Goal: Information Seeking & Learning: Learn about a topic

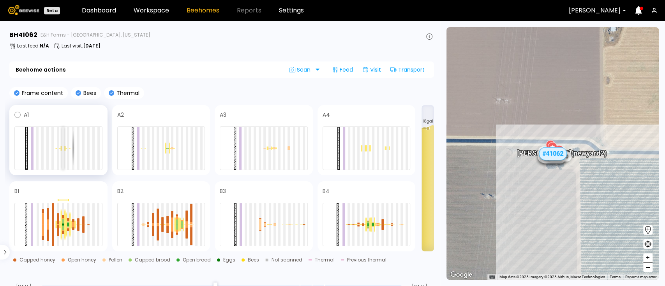
click at [62, 154] on div at bounding box center [63, 148] width 2 height 43
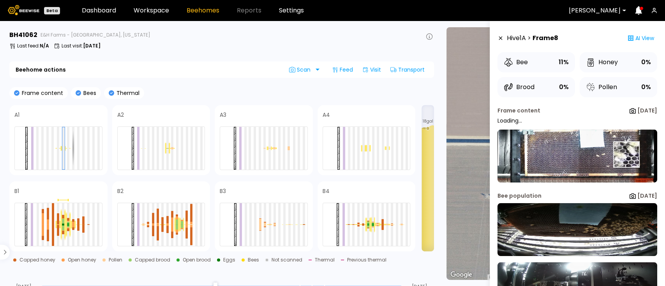
click at [625, 155] on img at bounding box center [578, 156] width 160 height 53
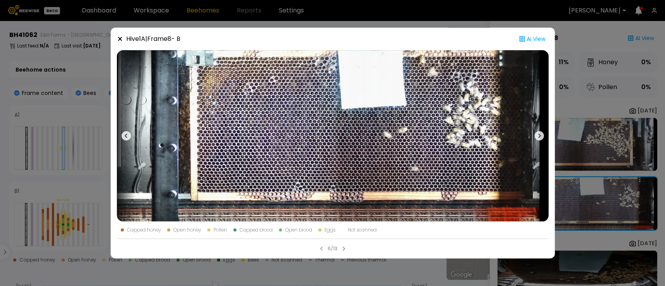
click at [583, 122] on div "Hive 1 A | Frame 8 - B Ai View Capped honey Open honey Pollen Capped brood Open…" at bounding box center [332, 143] width 665 height 286
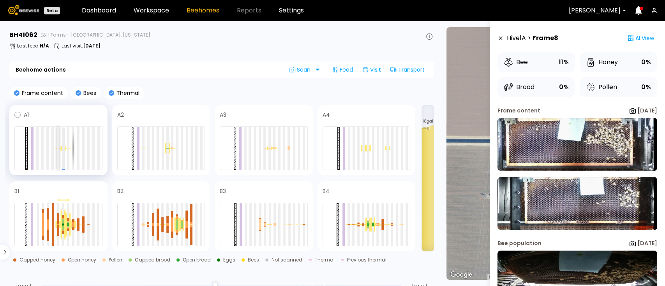
click at [57, 149] on div at bounding box center [58, 148] width 2 height 43
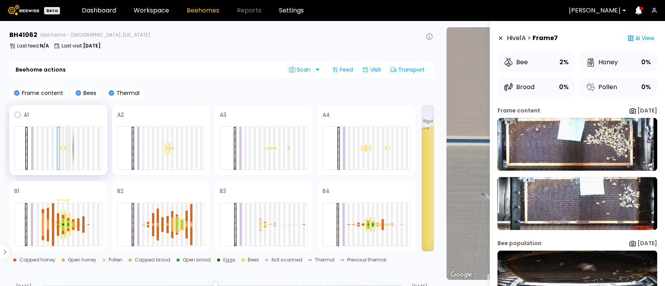
click at [68, 149] on div at bounding box center [68, 149] width 2 height 0
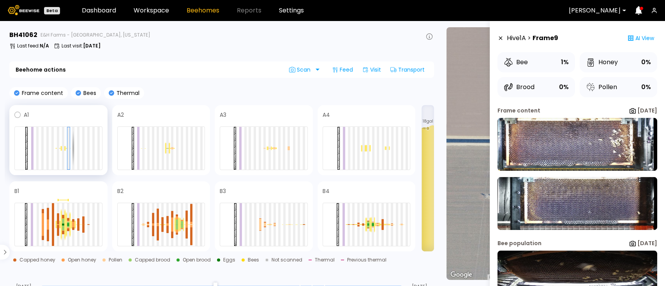
click at [80, 156] on div at bounding box center [58, 149] width 88 height 44
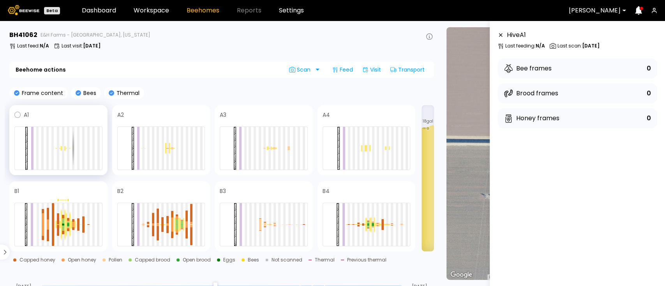
click at [81, 154] on div at bounding box center [58, 149] width 88 height 44
click at [76, 154] on div at bounding box center [58, 149] width 88 height 44
click at [77, 154] on div at bounding box center [78, 148] width 2 height 43
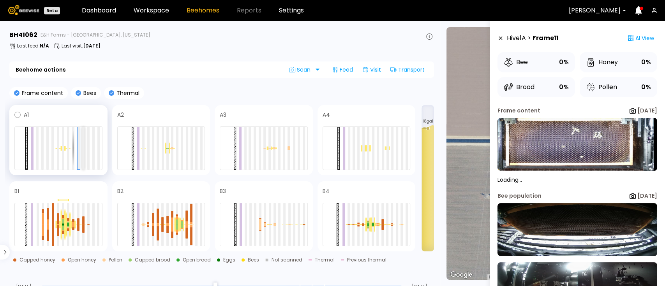
click at [84, 152] on div at bounding box center [83, 148] width 2 height 43
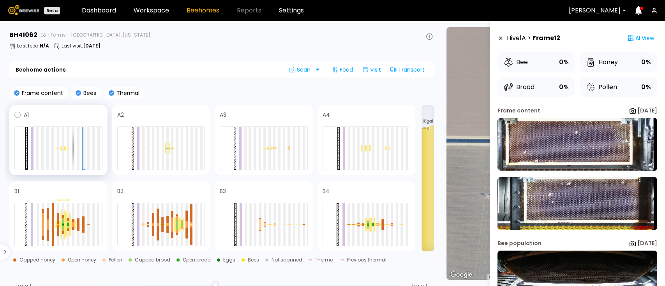
click at [49, 145] on div at bounding box center [58, 149] width 88 height 44
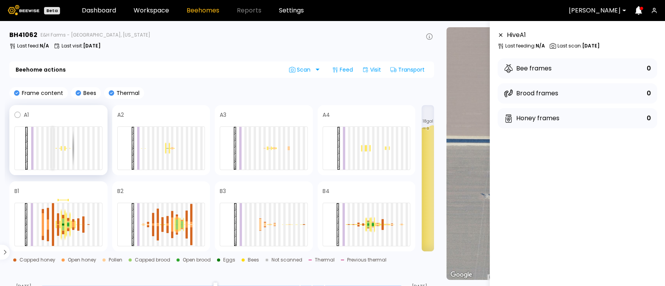
click at [51, 146] on div at bounding box center [52, 148] width 2 height 43
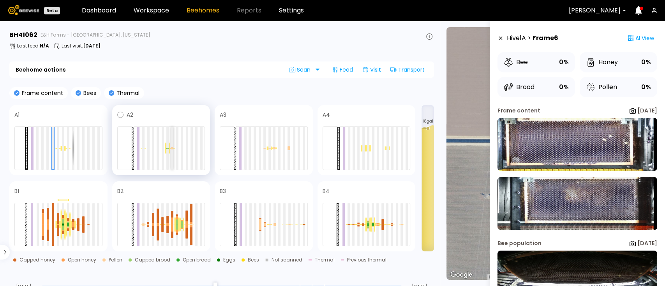
click at [171, 152] on div at bounding box center [172, 148] width 2 height 43
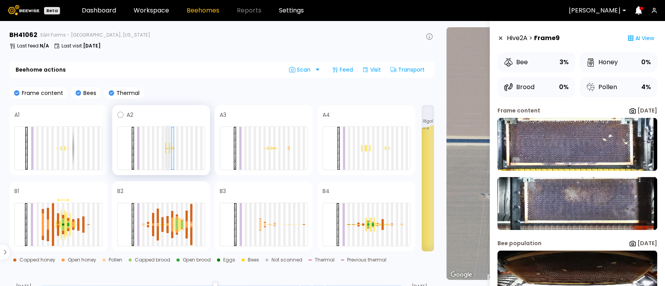
click at [168, 152] on div at bounding box center [167, 148] width 2 height 43
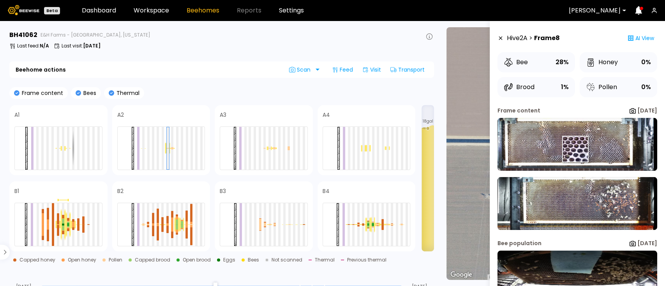
click at [575, 149] on img at bounding box center [578, 144] width 160 height 53
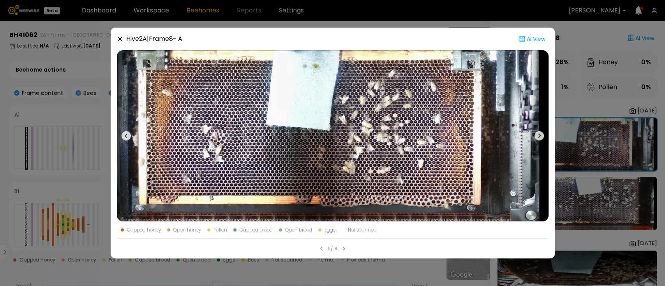
click at [584, 191] on div "Hive 2 A | Frame 8 - A Ai View Capped honey Open honey Pollen Capped brood Open…" at bounding box center [332, 143] width 665 height 286
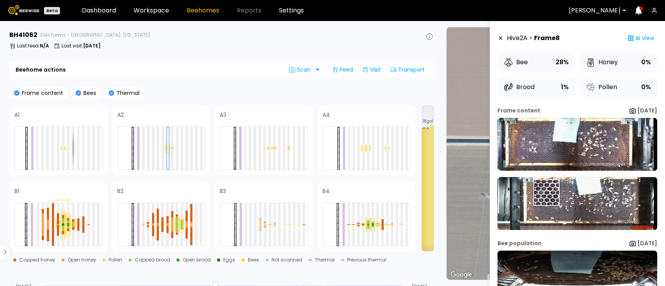
click at [549, 192] on img at bounding box center [578, 203] width 160 height 53
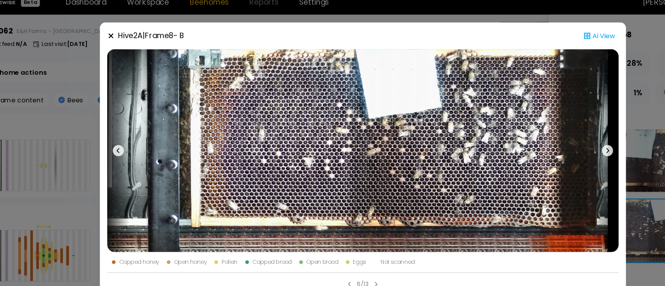
click at [86, 156] on div "Hive 2 A | Frame 8 - B Ai View Capped honey Open honey Pollen Capped brood Open…" at bounding box center [332, 143] width 665 height 286
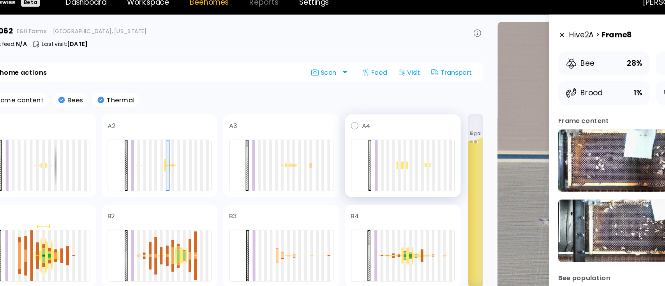
click at [371, 149] on div at bounding box center [367, 149] width 88 height 44
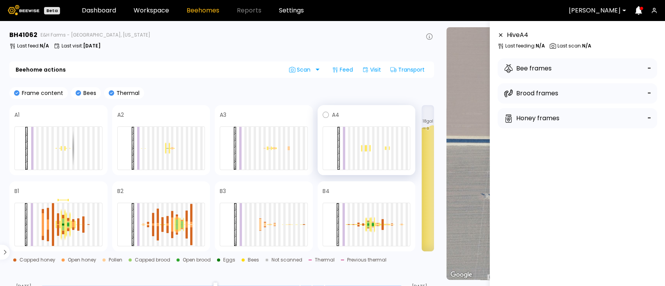
click at [366, 158] on div at bounding box center [367, 149] width 88 height 44
click at [369, 149] on div at bounding box center [368, 148] width 2 height 43
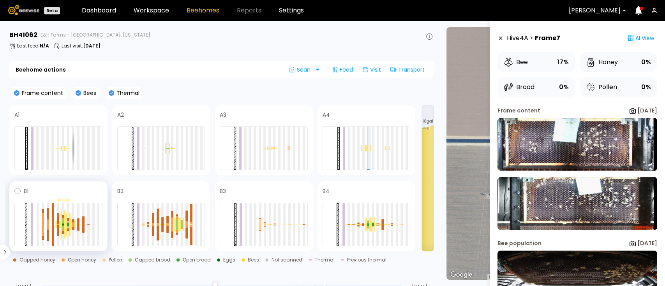
click at [65, 229] on div at bounding box center [62, 225] width 5 height 32
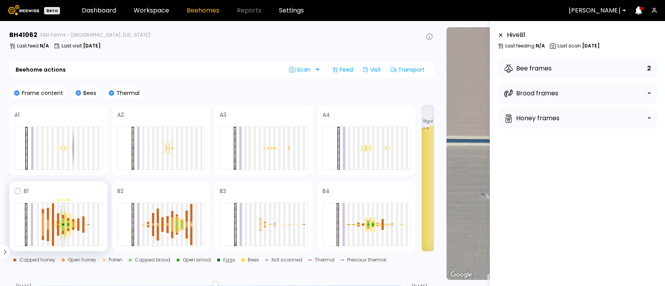
click at [62, 226] on div at bounding box center [63, 228] width 2 height 5
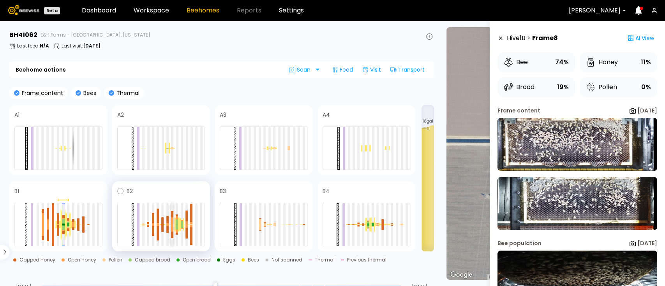
click at [172, 230] on div at bounding box center [172, 228] width 2 height 7
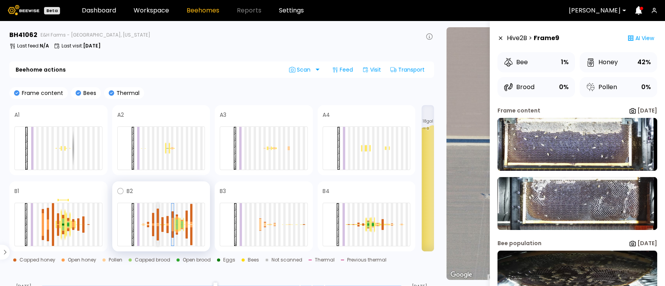
click at [157, 230] on div at bounding box center [158, 233] width 2 height 14
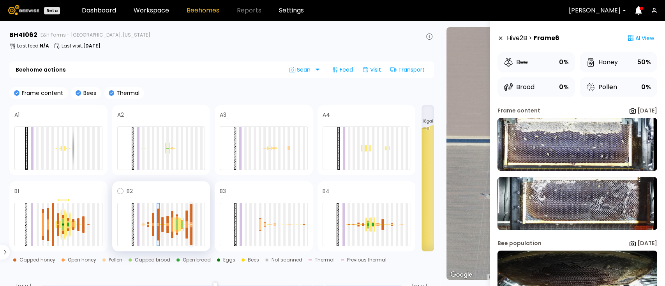
click at [190, 226] on div at bounding box center [191, 226] width 2 height 2
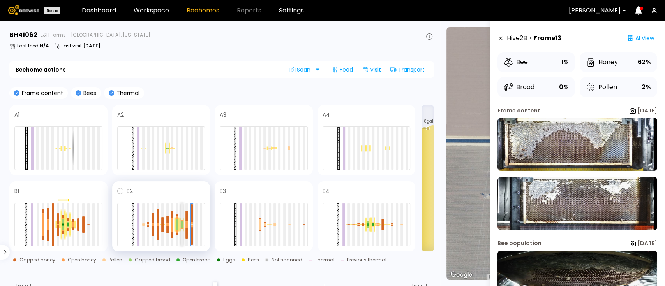
click at [181, 225] on div at bounding box center [182, 226] width 2 height 3
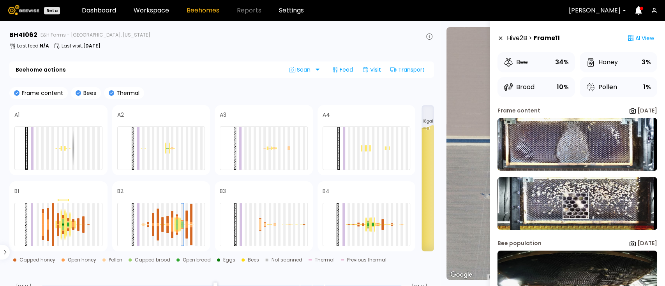
click at [575, 206] on img at bounding box center [578, 203] width 160 height 53
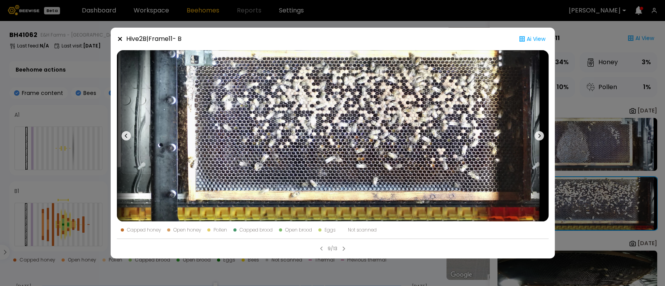
click at [651, 126] on div "Hive 2 B | Frame 11 - B Ai View Capped honey Open honey Pollen Capped brood Ope…" at bounding box center [332, 143] width 665 height 286
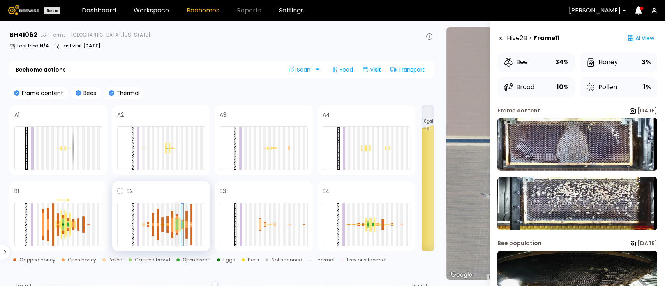
click at [177, 226] on div at bounding box center [177, 227] width 2 height 5
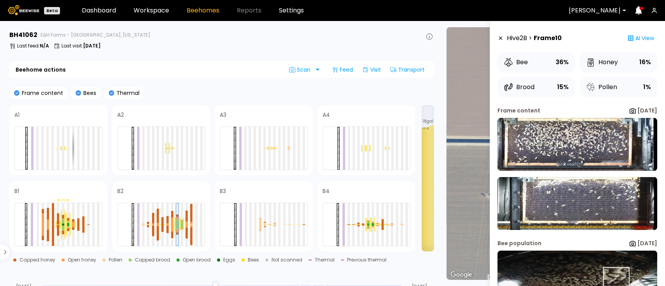
click at [615, 281] on img at bounding box center [578, 277] width 160 height 53
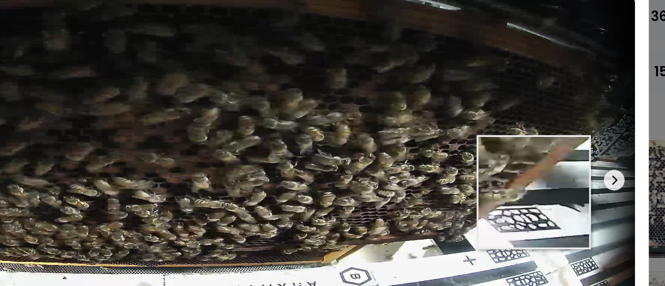
click at [503, 141] on img at bounding box center [333, 136] width 432 height 172
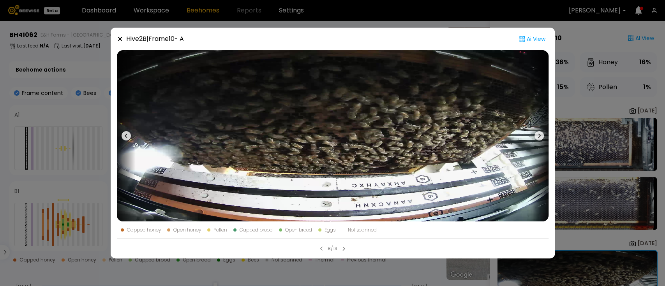
click at [631, 185] on div "Hive 2 B | Frame 10 - A Ai View Capped honey Open honey Pollen Capped brood Ope…" at bounding box center [332, 143] width 665 height 286
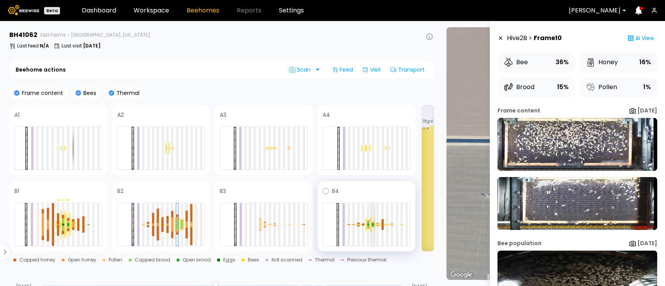
click at [372, 225] on div at bounding box center [373, 225] width 2 height 0
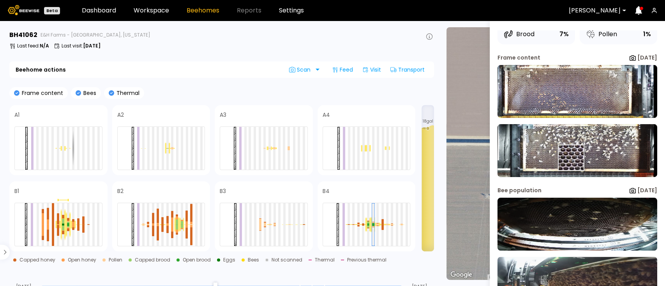
scroll to position [36, 0]
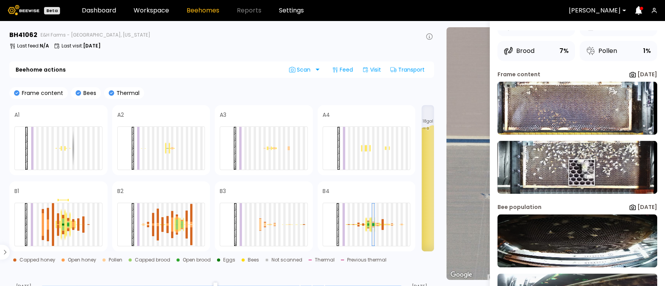
click at [580, 171] on img at bounding box center [578, 167] width 160 height 53
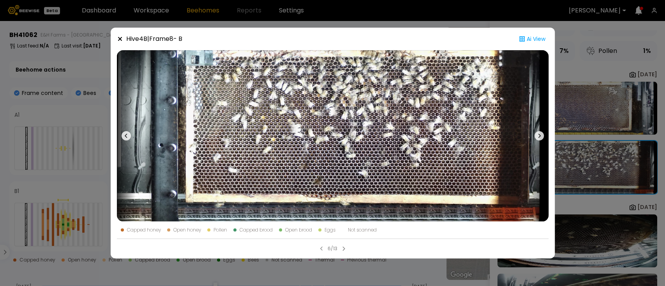
click at [585, 112] on div "Hive 4 B | Frame 8 - B Ai View Capped honey Open honey Pollen Capped brood Open…" at bounding box center [332, 143] width 665 height 286
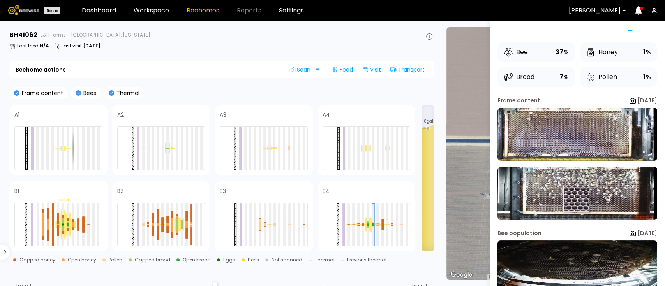
scroll to position [0, 0]
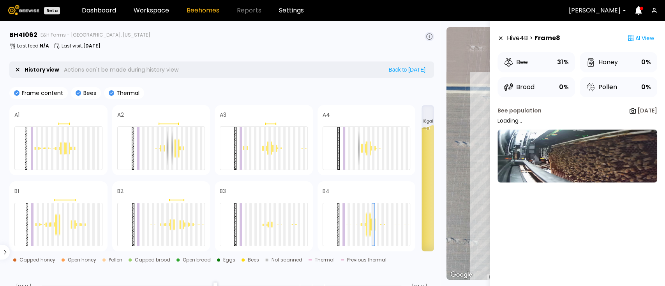
drag, startPoint x: 399, startPoint y: 283, endPoint x: 34, endPoint y: 271, distance: 365.1
type input "**"
click at [41, 286] on input "range" at bounding box center [221, 287] width 361 height 3
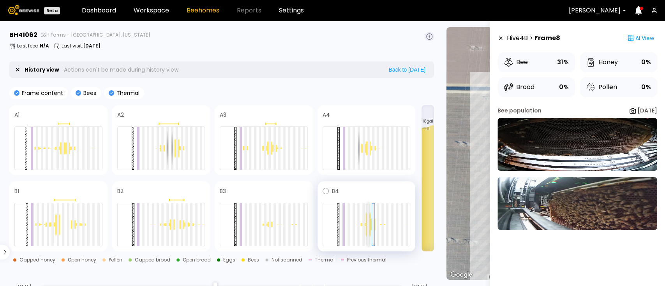
click at [367, 221] on div at bounding box center [368, 224] width 2 height 43
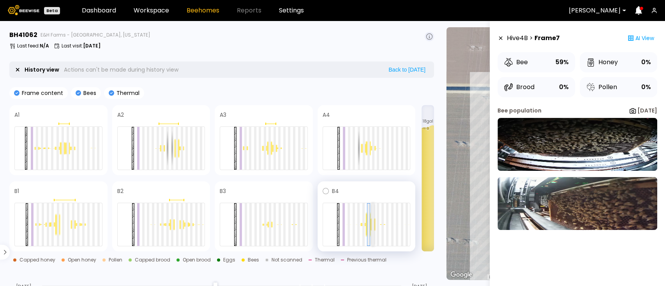
click at [374, 228] on div at bounding box center [373, 224] width 2 height 43
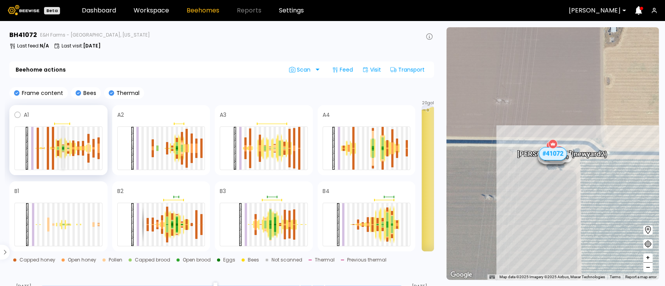
click at [64, 150] on div at bounding box center [63, 151] width 2 height 2
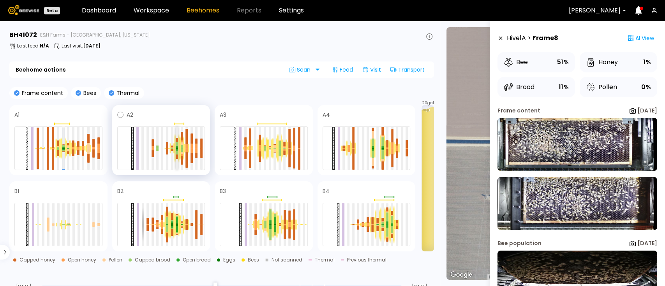
click at [177, 149] on div at bounding box center [177, 150] width 2 height 2
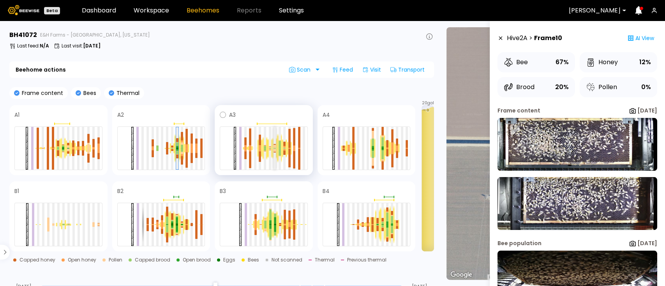
click at [274, 153] on div at bounding box center [275, 148] width 2 height 43
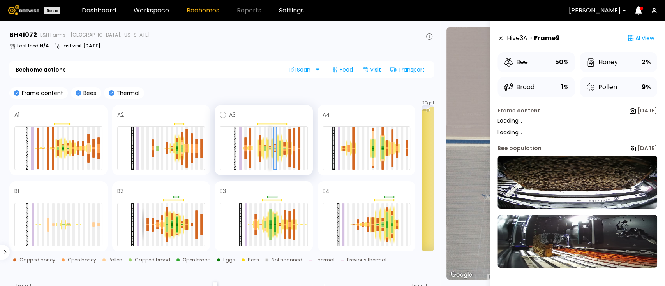
click at [270, 154] on div at bounding box center [270, 148] width 2 height 43
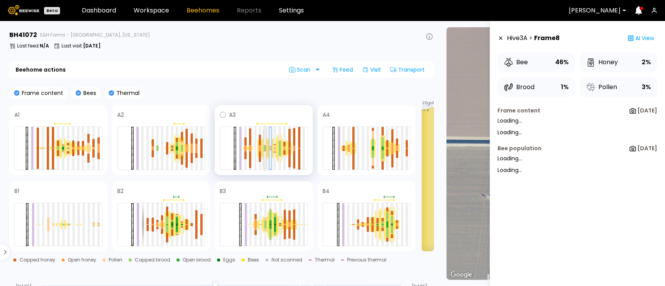
click at [265, 154] on div at bounding box center [265, 148] width 2 height 43
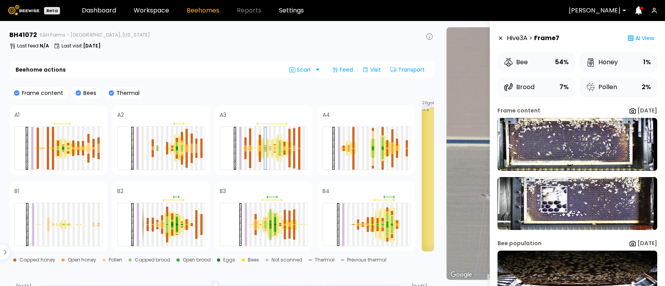
click at [553, 199] on img at bounding box center [578, 203] width 160 height 53
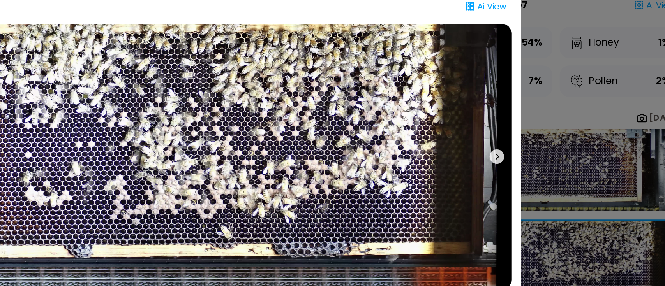
click at [602, 113] on div "Hive 3 A | Frame 7 - B Ai View Capped honey Open honey Pollen Capped brood Open…" at bounding box center [332, 143] width 665 height 286
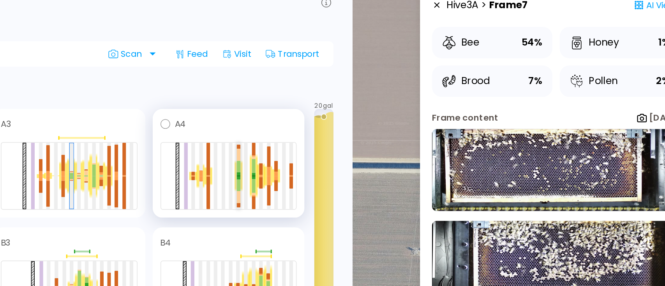
click at [373, 148] on div at bounding box center [373, 148] width 2 height 1
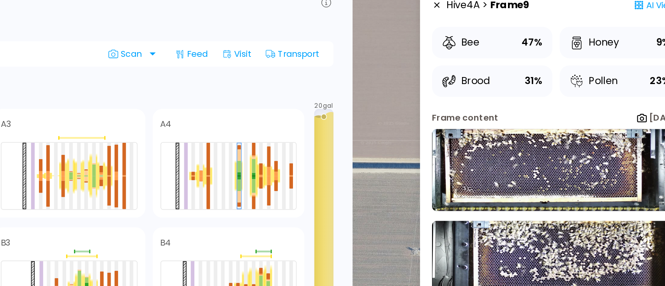
click at [413, 98] on div "Frame content Bees Thermal" at bounding box center [221, 93] width 425 height 12
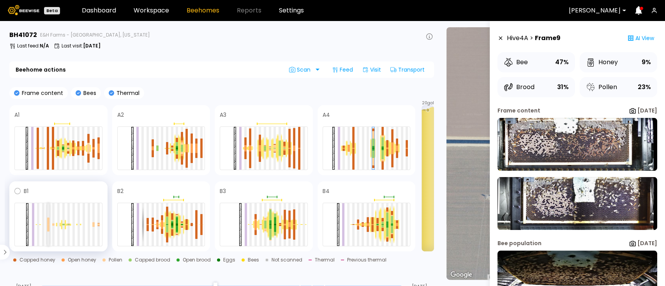
click at [48, 229] on div at bounding box center [48, 228] width 2 height 7
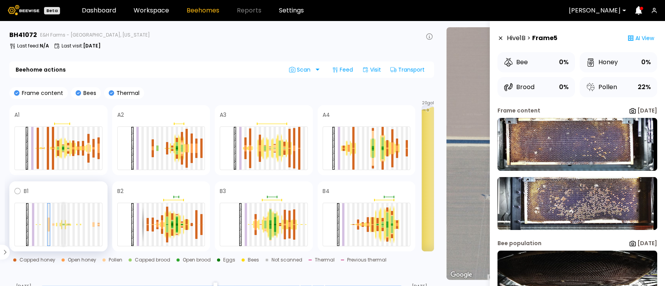
click at [64, 226] on div at bounding box center [63, 224] width 2 height 43
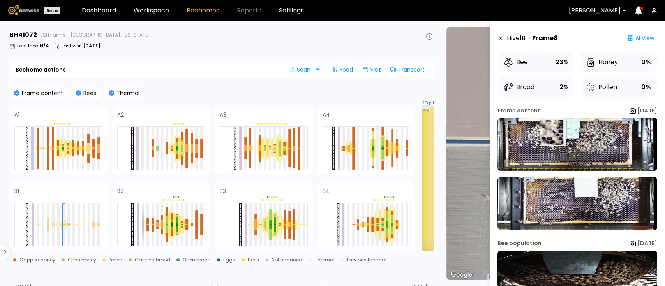
click at [549, 134] on img at bounding box center [578, 144] width 160 height 53
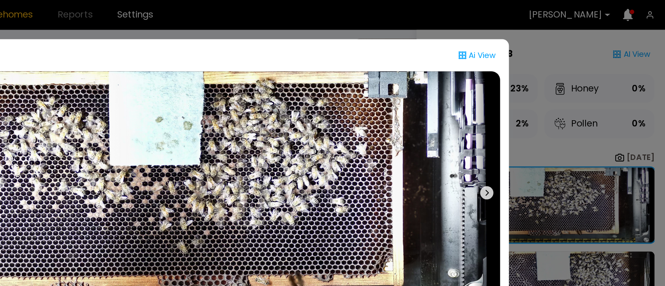
click at [635, 168] on div "Hive 1 B | Frame 8 - A Ai View Capped honey Open honey Pollen Capped brood Open…" at bounding box center [332, 143] width 665 height 286
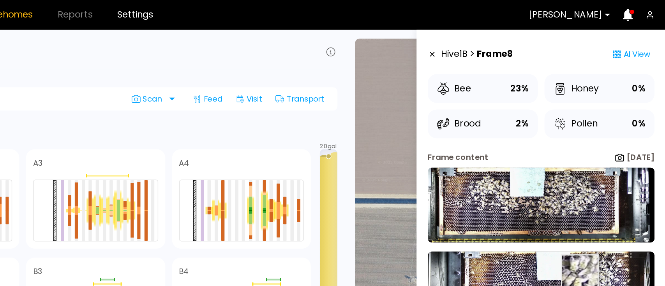
click at [604, 193] on img at bounding box center [578, 203] width 160 height 53
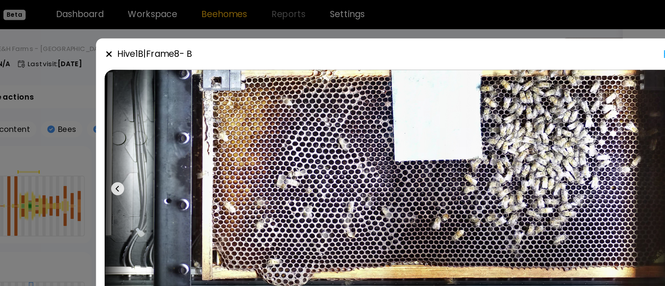
click at [58, 132] on div "Hive 1 B | Frame 8 - B Ai View Capped honey Open honey Pollen Capped brood Open…" at bounding box center [332, 143] width 665 height 286
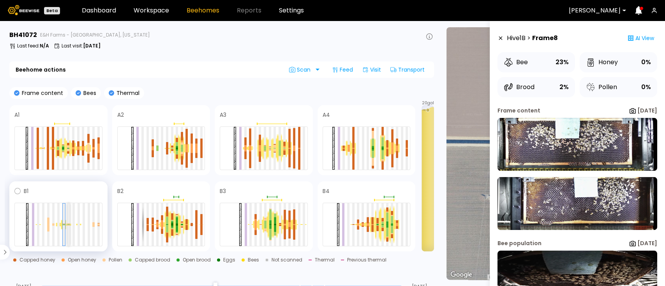
click at [69, 225] on div at bounding box center [68, 225] width 2 height 1
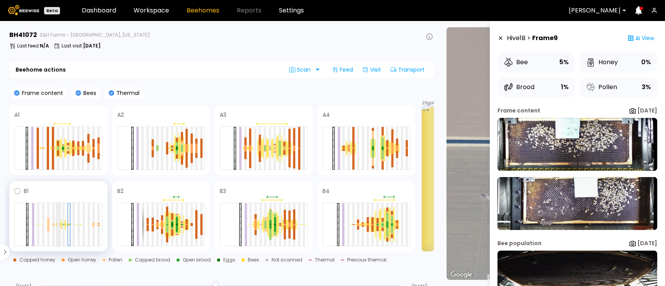
click at [59, 227] on div at bounding box center [58, 224] width 2 height 43
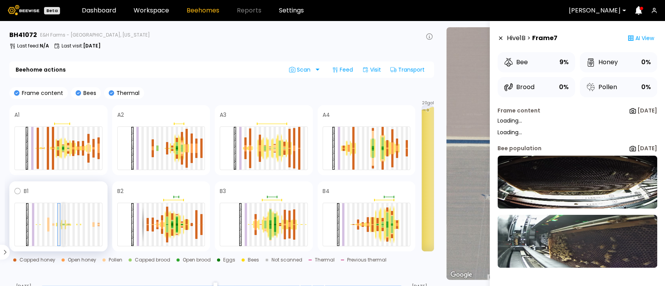
click at [63, 226] on div at bounding box center [63, 224] width 2 height 43
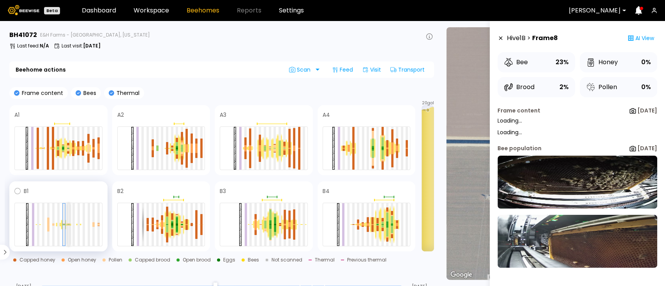
click at [69, 226] on div at bounding box center [68, 224] width 2 height 43
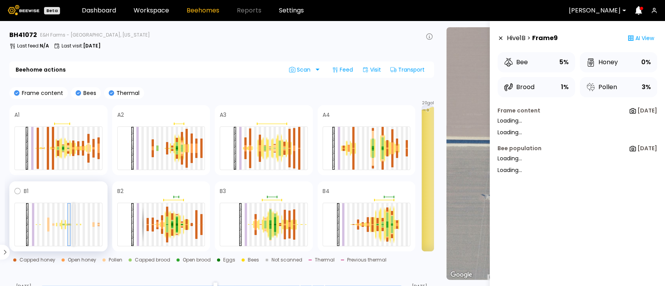
click at [74, 226] on div at bounding box center [74, 224] width 2 height 43
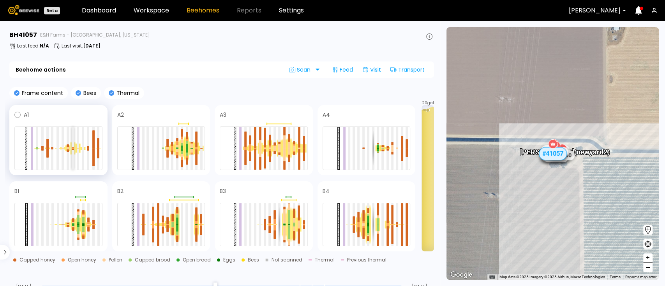
click at [72, 150] on div at bounding box center [73, 149] width 2 height 1
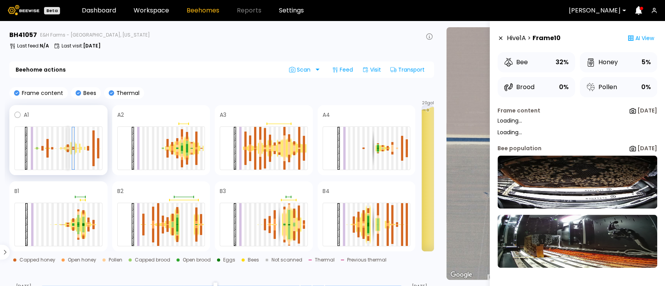
click at [67, 150] on div at bounding box center [68, 151] width 2 height 2
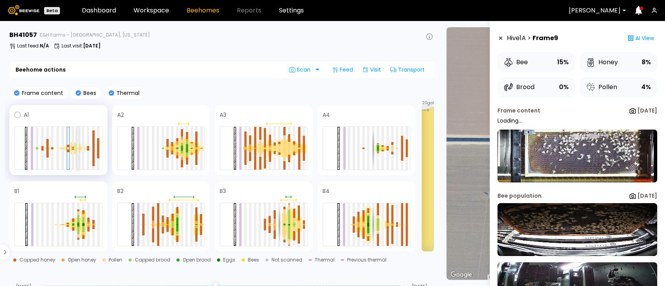
click at [77, 150] on div at bounding box center [78, 148] width 2 height 43
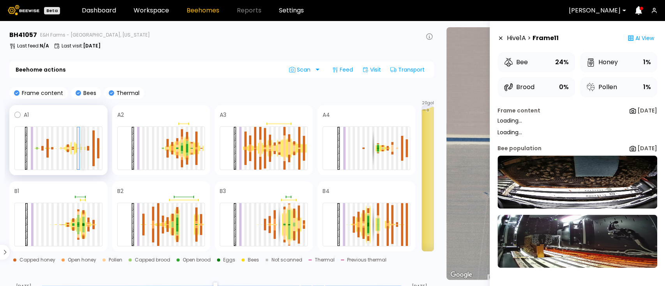
click at [84, 150] on div at bounding box center [83, 148] width 2 height 43
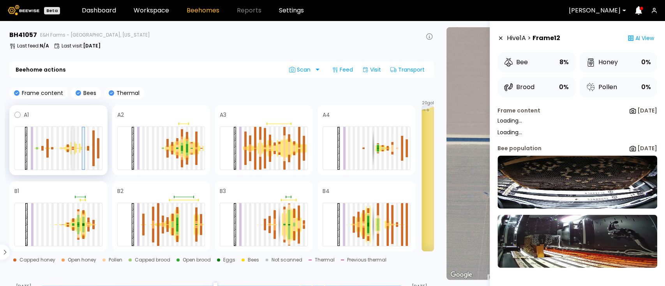
click at [73, 150] on div at bounding box center [73, 148] width 2 height 43
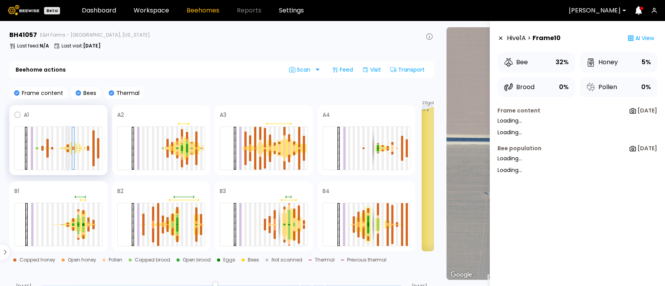
click at [68, 151] on div at bounding box center [68, 151] width 2 height 2
click at [73, 151] on div at bounding box center [73, 148] width 2 height 43
click at [47, 150] on div at bounding box center [47, 153] width 2 height 9
click at [74, 152] on div at bounding box center [73, 148] width 2 height 43
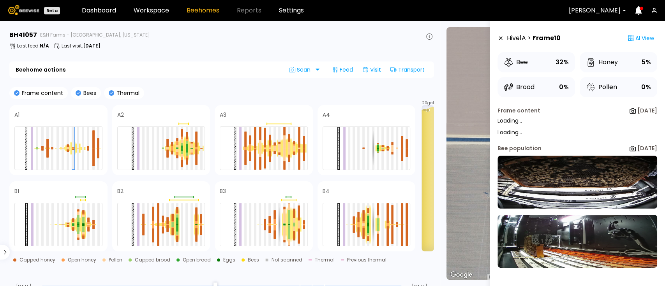
drag, startPoint x: 511, startPoint y: 181, endPoint x: 553, endPoint y: 146, distance: 54.5
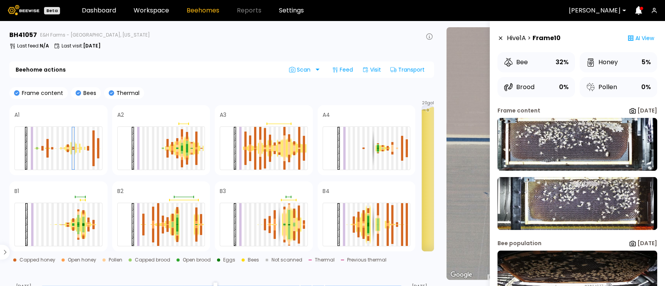
drag, startPoint x: 553, startPoint y: 146, endPoint x: 184, endPoint y: 81, distance: 375.3
click at [184, 81] on section "BH 41057 E&H Farms - Reidel Ranch, California Last feed : N/A Last visit : Aug …" at bounding box center [223, 153] width 436 height 265
click at [564, 149] on img at bounding box center [578, 144] width 160 height 53
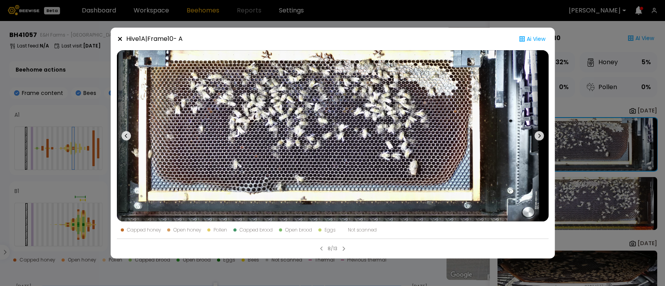
click at [660, 164] on div "Hive 1 A | Frame 10 - A Ai View Capped honey Open honey Pollen Capped brood Ope…" at bounding box center [332, 143] width 665 height 286
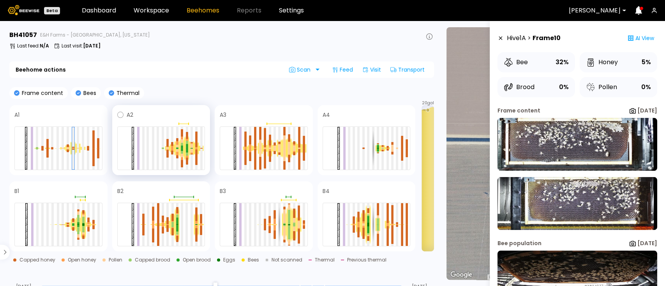
click at [183, 152] on div at bounding box center [181, 148] width 5 height 19
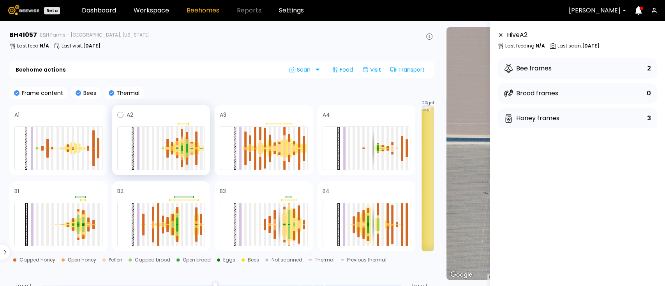
click at [187, 151] on div at bounding box center [187, 151] width 2 height 4
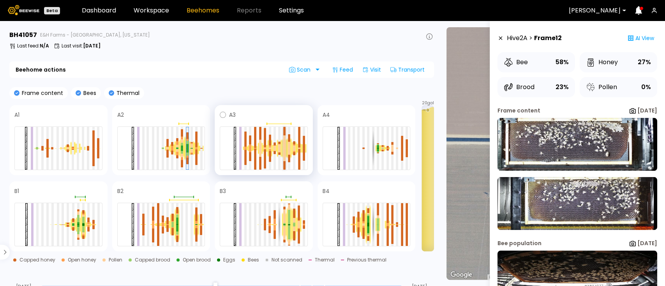
click at [284, 148] on div at bounding box center [284, 142] width 2 height 13
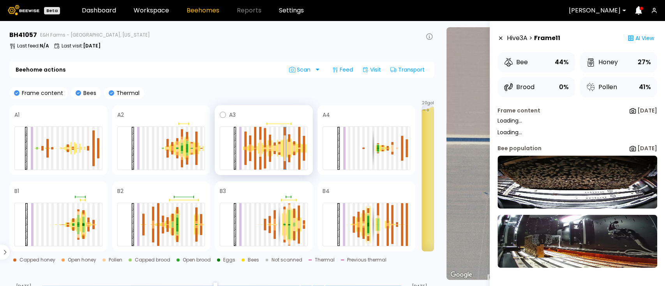
click at [278, 149] on div at bounding box center [279, 149] width 5 height 18
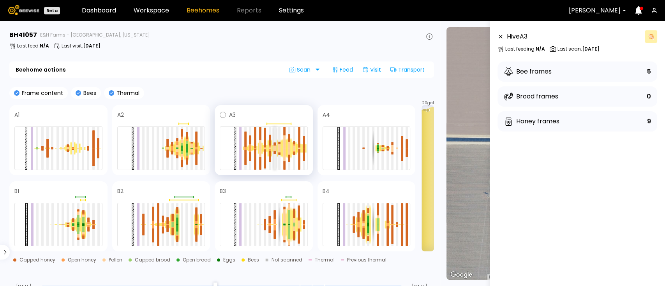
click at [274, 149] on div at bounding box center [275, 150] width 2 height 3
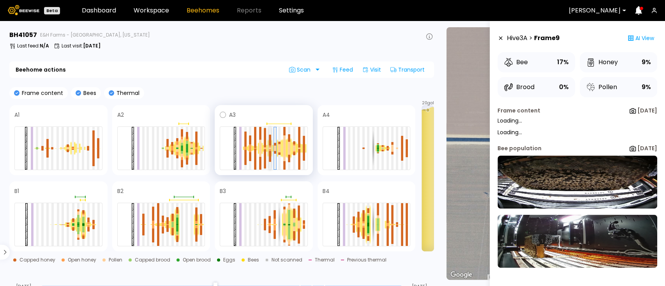
click at [269, 149] on div at bounding box center [270, 149] width 2 height 1
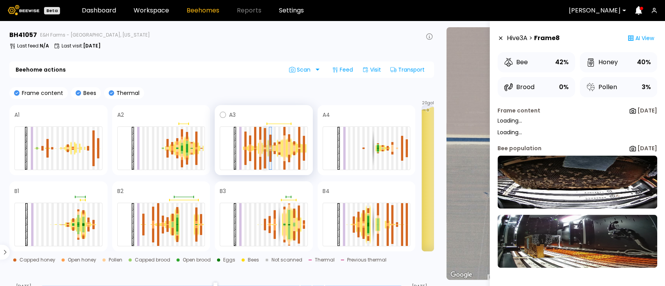
click at [264, 149] on div at bounding box center [265, 149] width 2 height 1
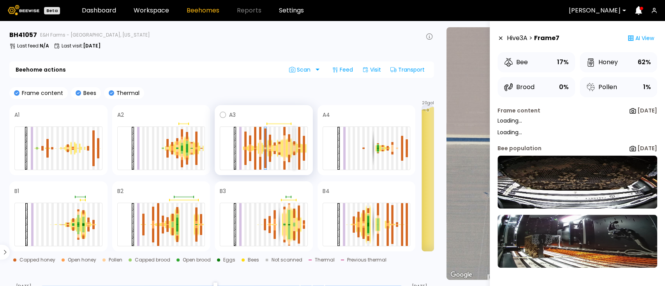
click at [294, 148] on div at bounding box center [294, 147] width 2 height 3
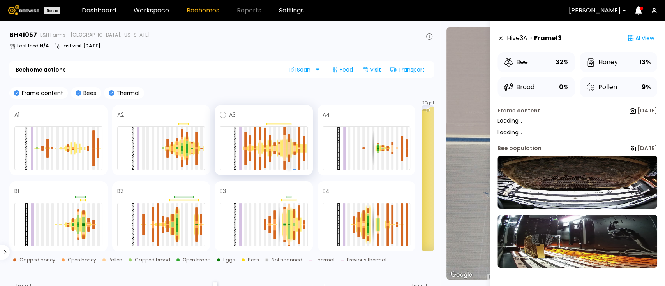
click at [289, 150] on div at bounding box center [289, 152] width 2 height 6
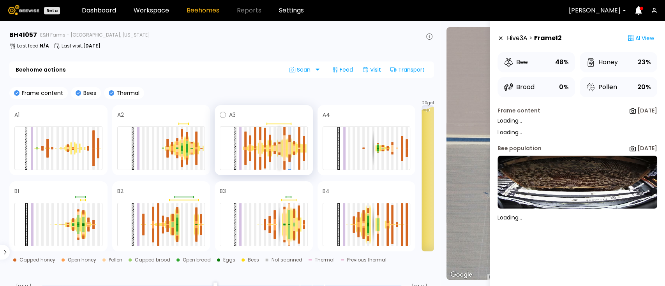
click at [278, 151] on div at bounding box center [279, 151] width 2 height 4
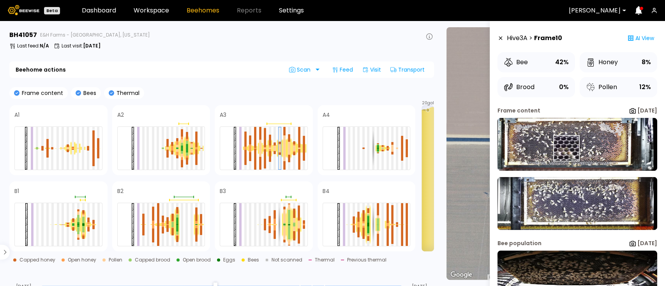
click at [566, 149] on img at bounding box center [578, 144] width 160 height 53
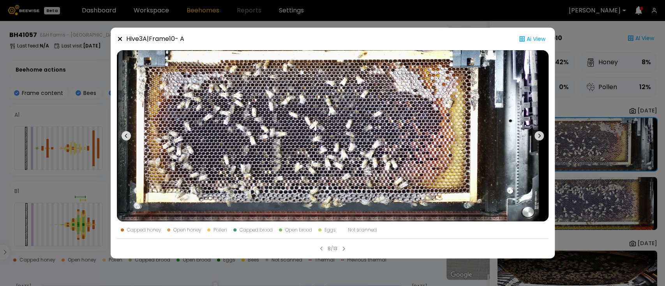
click at [586, 203] on div "Hive 3 A | Frame 10 - A Ai View Capped honey Open honey Pollen Capped brood Ope…" at bounding box center [332, 143] width 665 height 286
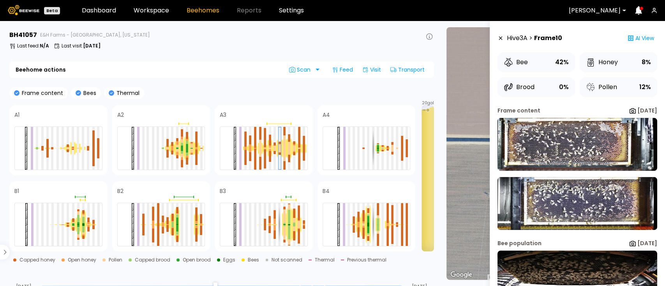
click at [586, 203] on img at bounding box center [578, 203] width 160 height 53
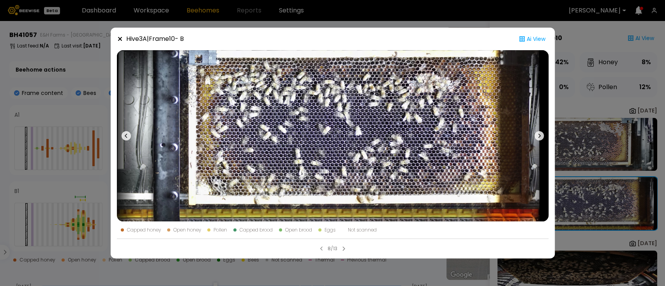
click at [592, 104] on div "Hive 3 A | Frame 10 - B Ai View Capped honey Open honey Pollen Capped brood Ope…" at bounding box center [332, 143] width 665 height 286
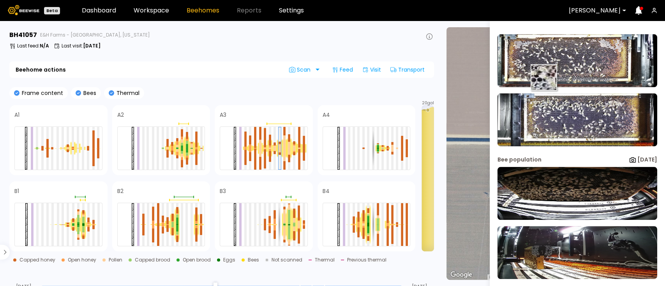
scroll to position [88, 0]
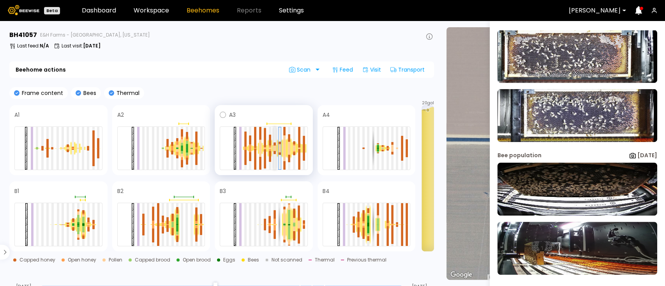
click at [274, 151] on div at bounding box center [275, 152] width 2 height 3
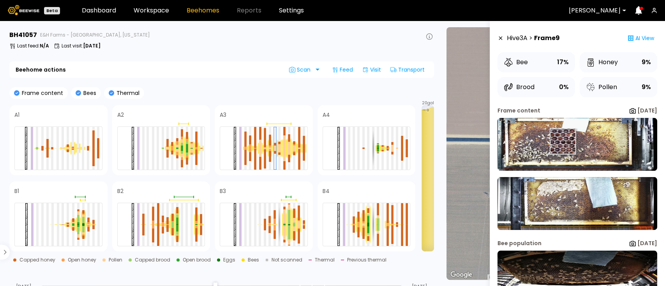
click at [562, 141] on img at bounding box center [578, 144] width 160 height 53
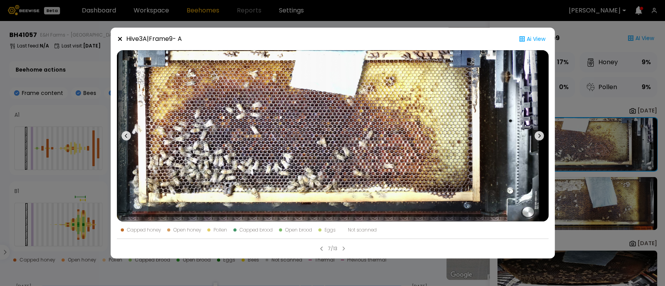
click at [44, 141] on div "Hive 3 A | Frame 9 - A Ai View Capped honey Open honey Pollen Capped brood Open…" at bounding box center [332, 143] width 665 height 286
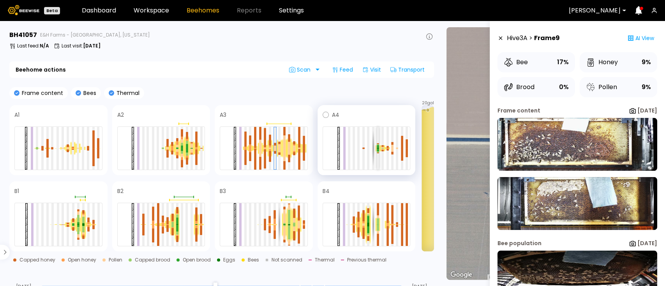
click at [378, 151] on div at bounding box center [378, 150] width 2 height 3
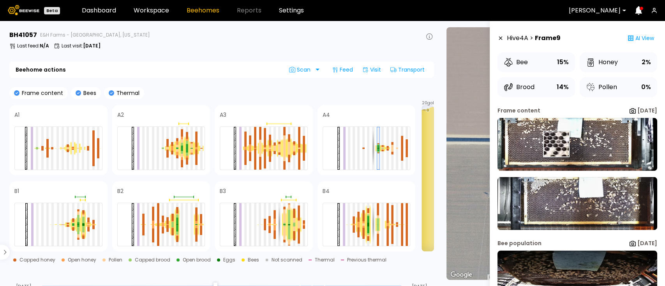
click at [557, 144] on img at bounding box center [578, 144] width 160 height 53
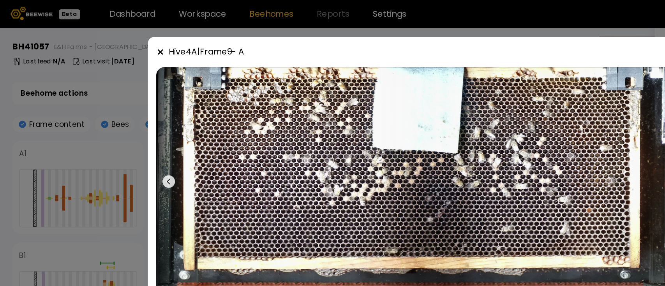
click at [63, 74] on div "Hive 4 A | Frame 9 - A Ai View Capped honey Open honey Pollen Capped brood Open…" at bounding box center [332, 143] width 665 height 286
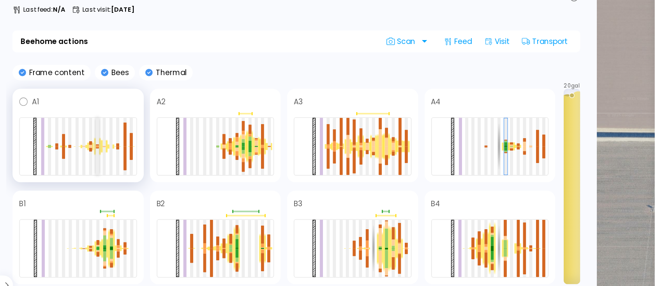
click at [72, 148] on div at bounding box center [73, 148] width 2 height 1
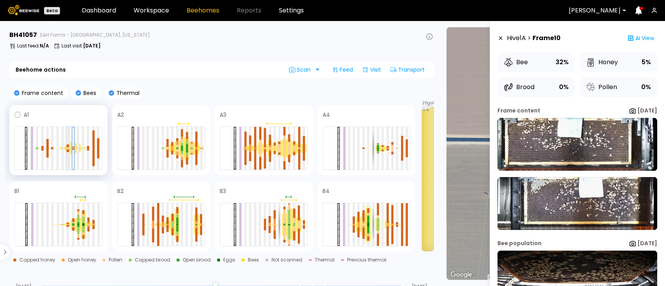
click at [67, 149] on div at bounding box center [68, 149] width 2 height 1
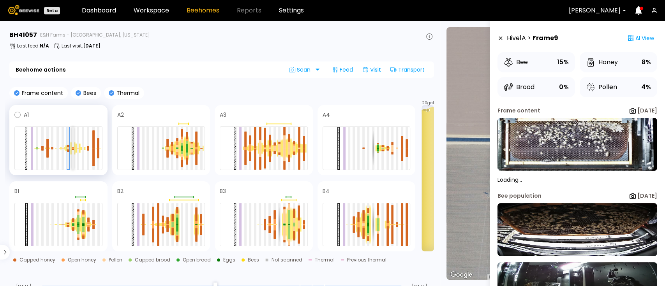
click at [73, 149] on div at bounding box center [73, 149] width 2 height 1
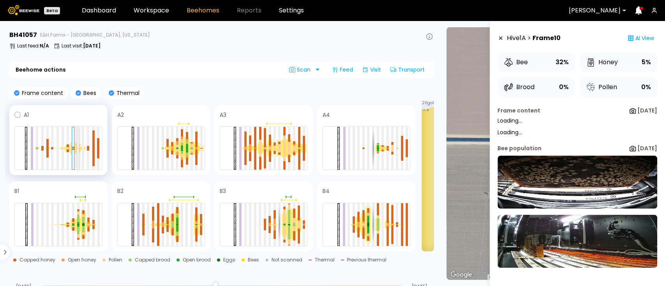
click at [77, 149] on div at bounding box center [78, 148] width 2 height 43
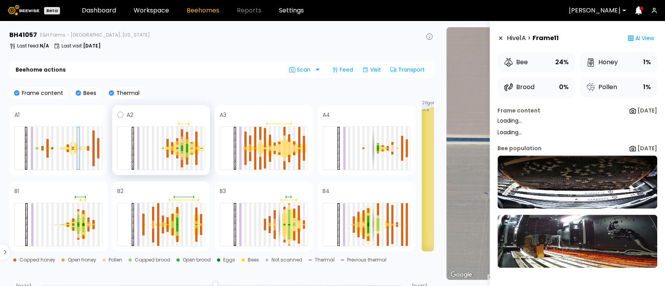
click at [181, 154] on div at bounding box center [182, 156] width 2 height 4
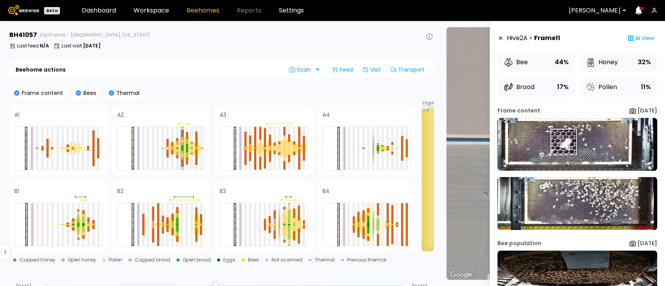
click at [563, 142] on img at bounding box center [578, 144] width 160 height 53
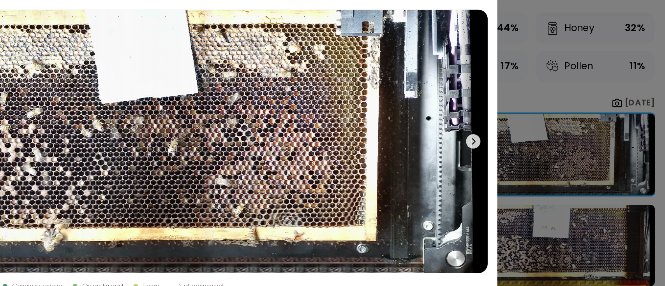
click at [617, 112] on div "Hive 2 A | Frame 11 - A Ai View Capped honey Open honey Pollen Capped brood Ope…" at bounding box center [332, 143] width 665 height 286
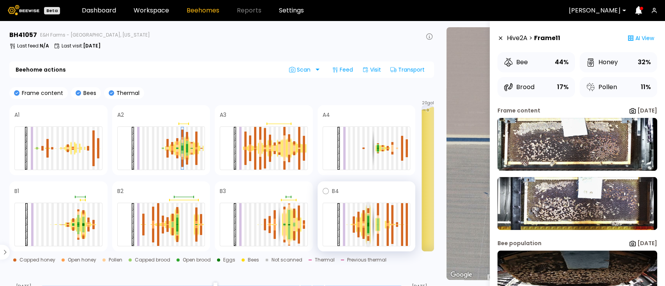
click at [368, 227] on div at bounding box center [368, 230] width 2 height 7
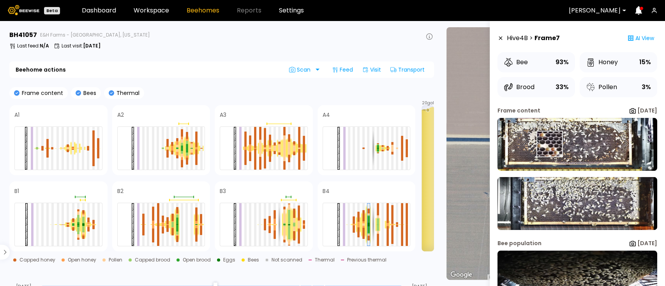
click at [549, 144] on img at bounding box center [578, 144] width 160 height 53
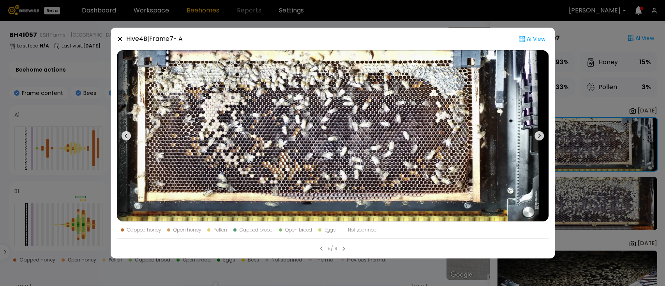
click at [580, 112] on div "Hive 4 B | Frame 7 - A Ai View Capped honey Open honey Pollen Capped brood Open…" at bounding box center [332, 143] width 665 height 286
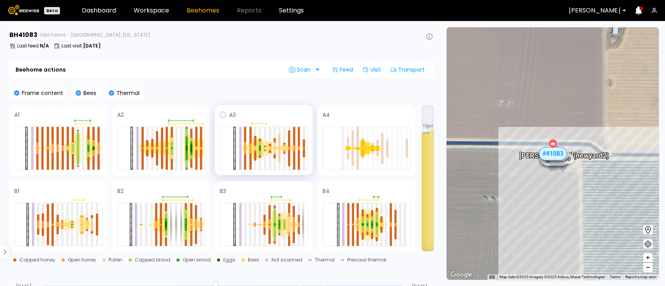
click at [258, 154] on div at bounding box center [259, 148] width 5 height 21
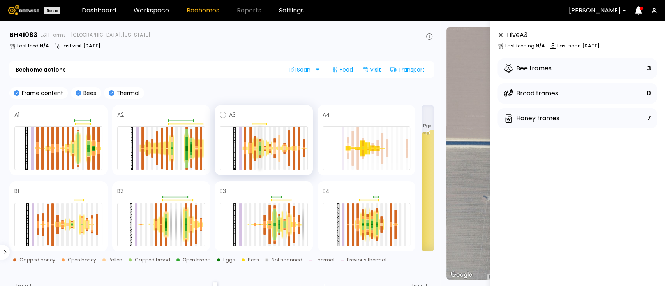
click at [260, 149] on div at bounding box center [260, 150] width 2 height 2
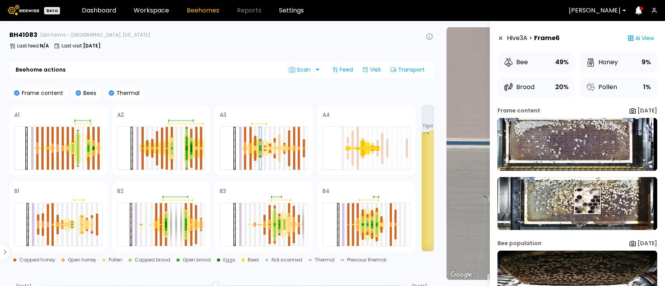
click at [586, 201] on img at bounding box center [578, 203] width 160 height 53
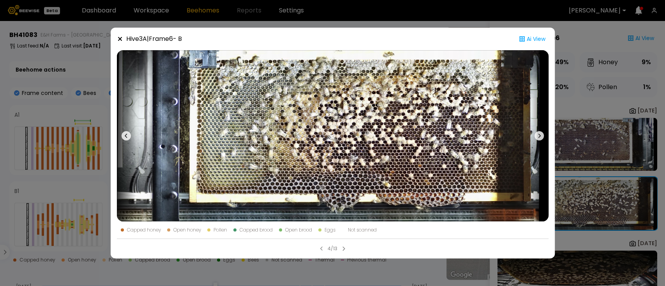
click at [643, 100] on div "Hive 3 A | Frame 6 - B Ai View Capped honey Open honey Pollen Capped brood Open…" at bounding box center [332, 143] width 665 height 286
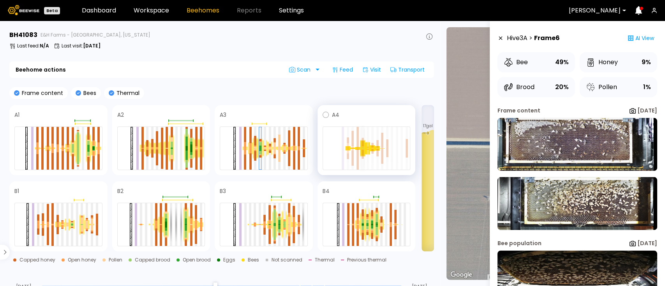
click at [363, 149] on div at bounding box center [363, 149] width 2 height 1
click at [367, 150] on div at bounding box center [368, 150] width 2 height 0
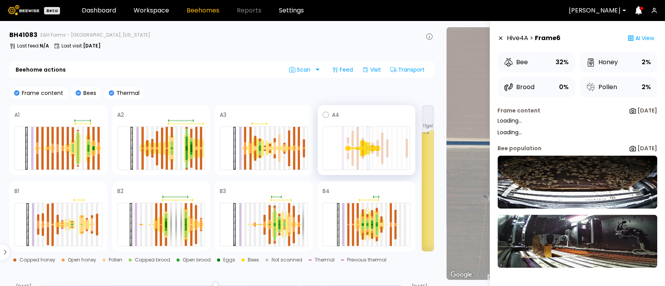
click at [374, 149] on div at bounding box center [372, 148] width 5 height 7
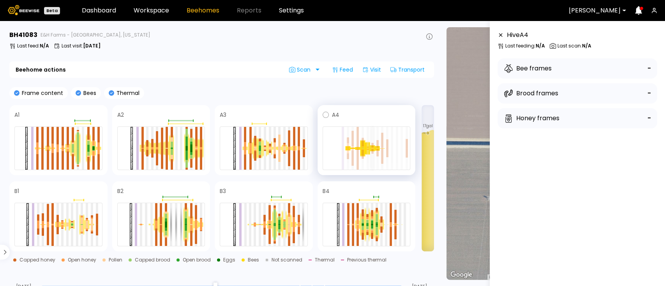
click at [371, 149] on div at bounding box center [372, 151] width 2 height 5
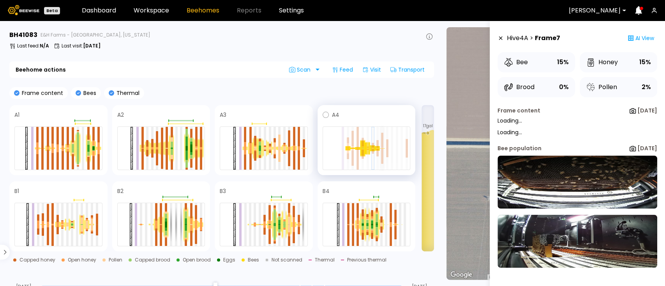
click at [383, 149] on div at bounding box center [382, 156] width 2 height 15
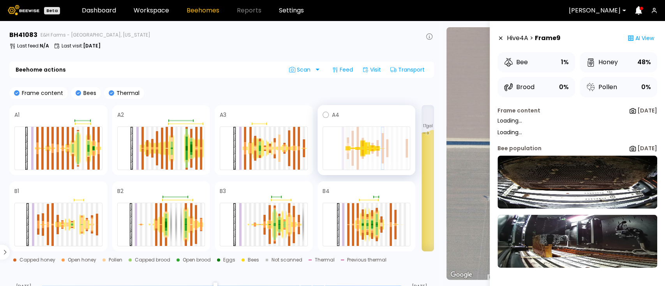
click at [348, 154] on div at bounding box center [348, 157] width 2 height 6
click at [363, 152] on div at bounding box center [363, 154] width 2 height 9
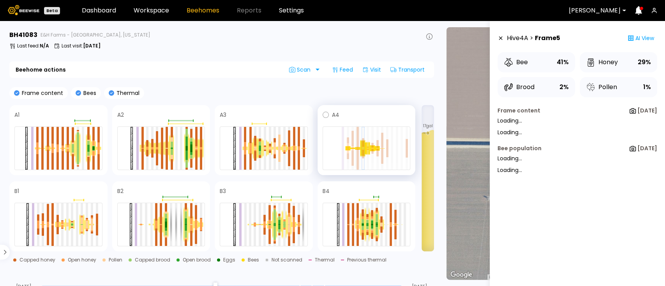
click at [358, 152] on div at bounding box center [358, 159] width 2 height 21
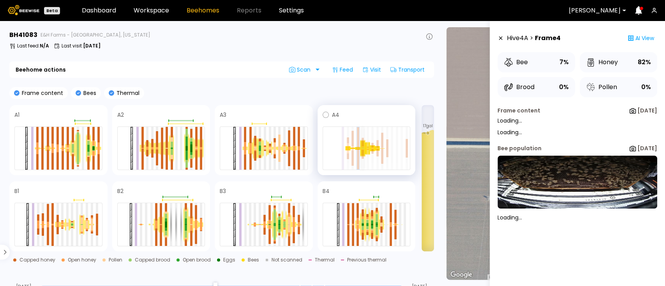
click at [362, 152] on div at bounding box center [363, 154] width 2 height 9
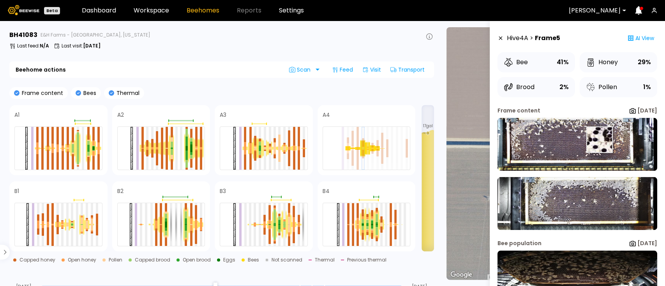
click at [599, 140] on img at bounding box center [578, 144] width 160 height 53
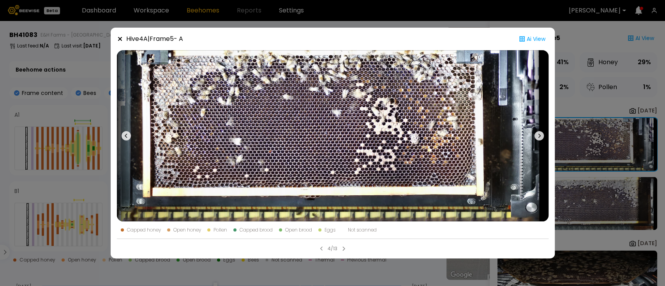
click at [87, 84] on div "Hive 4 A | Frame 5 - A Ai View Capped honey Open honey Pollen Capped brood Open…" at bounding box center [332, 143] width 665 height 286
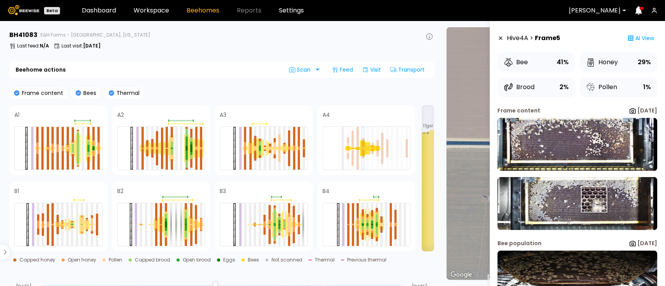
click at [593, 200] on img at bounding box center [578, 203] width 160 height 53
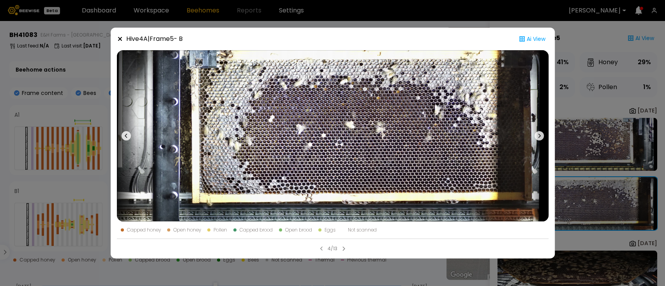
click at [571, 110] on div "Hive 4 A | Frame 5 - B Ai View Capped honey Open honey Pollen Capped brood Open…" at bounding box center [332, 143] width 665 height 286
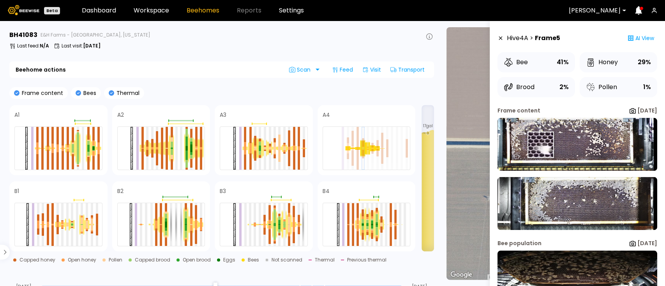
click at [541, 145] on img at bounding box center [578, 144] width 160 height 53
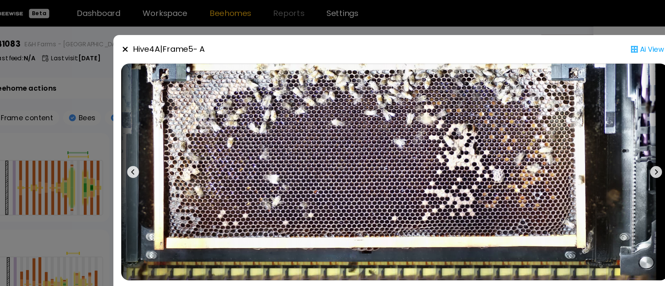
click at [90, 143] on div "Hive 4 A | Frame 5 - A Ai View Capped honey Open honey Pollen Capped brood Open…" at bounding box center [332, 143] width 665 height 286
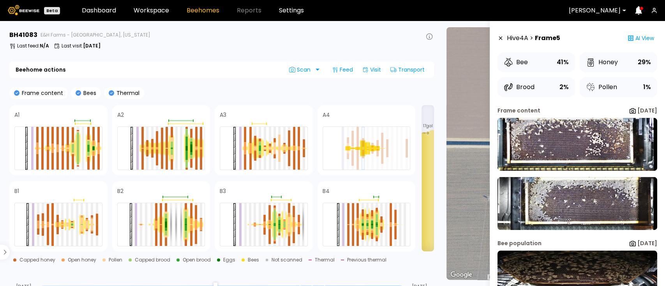
drag, startPoint x: 72, startPoint y: 232, endPoint x: 455, endPoint y: 106, distance: 403.7
click at [455, 106] on div "# 41073 # 41104 # 40702 # 40069 # 40113 # 40016 # 40408 # 40071 # 41135 # 40131…" at bounding box center [553, 153] width 212 height 253
click at [72, 225] on div at bounding box center [72, 225] width 2 height 0
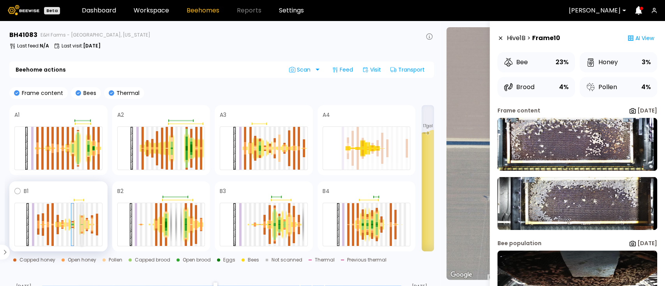
click at [82, 223] on div at bounding box center [82, 221] width 2 height 7
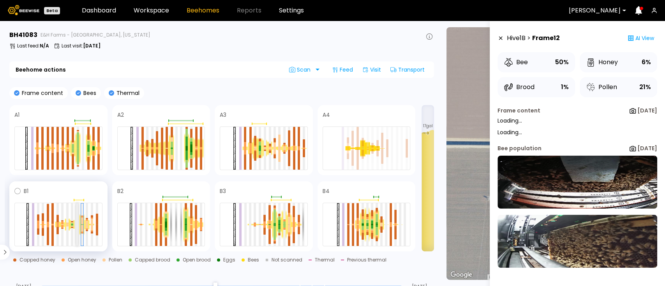
click at [78, 226] on div at bounding box center [77, 224] width 2 height 43
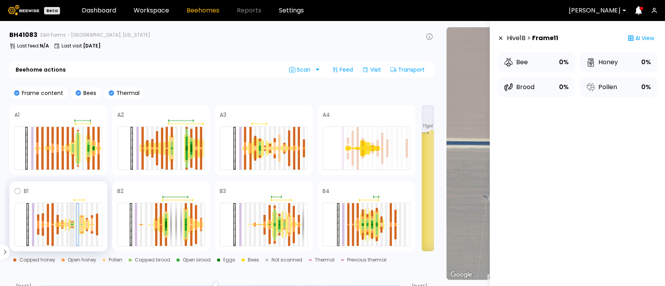
click at [72, 228] on div at bounding box center [72, 227] width 2 height 1
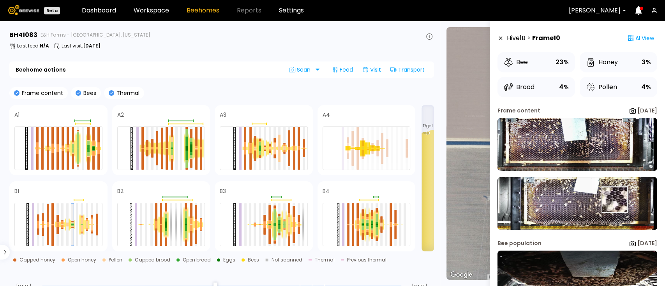
click at [614, 200] on img at bounding box center [578, 203] width 160 height 53
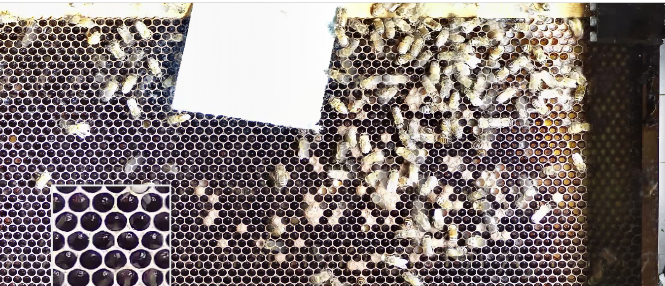
click at [297, 140] on img at bounding box center [333, 136] width 432 height 172
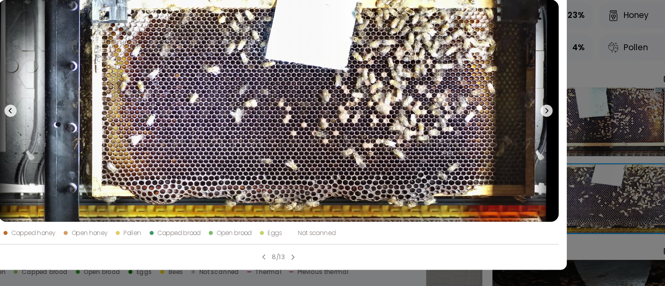
click at [573, 135] on div "Hive 1 B | Frame 10 - B Ai View Capped honey Open honey Pollen Capped brood Ope…" at bounding box center [332, 143] width 665 height 286
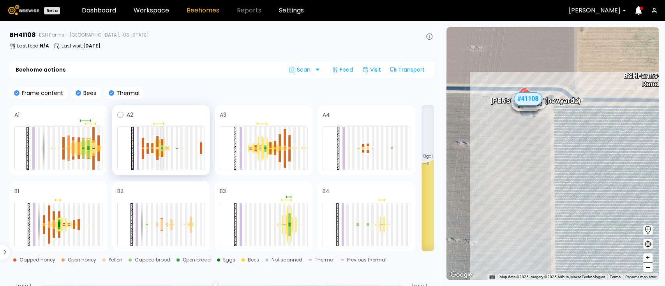
click at [162, 150] on div at bounding box center [162, 150] width 2 height 2
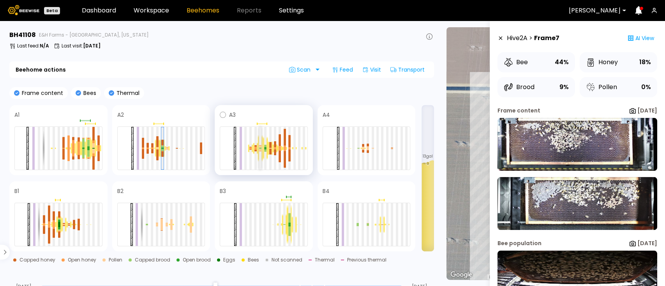
click at [261, 152] on div at bounding box center [260, 148] width 2 height 43
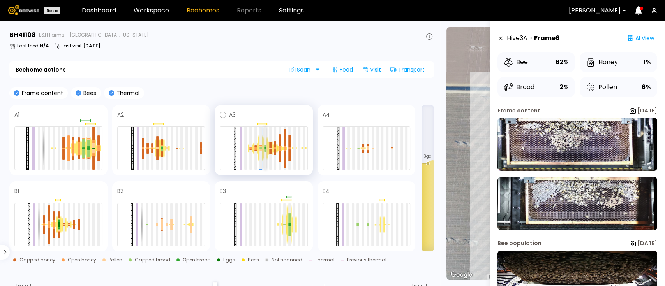
click at [265, 152] on div at bounding box center [265, 148] width 2 height 43
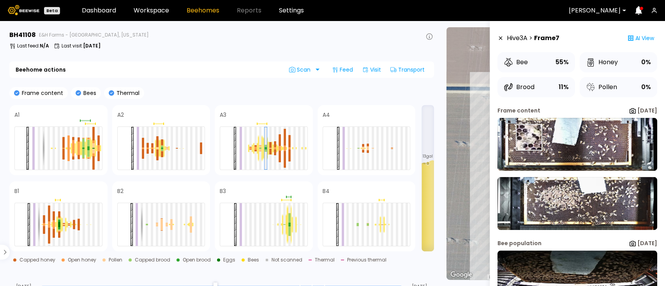
click at [529, 138] on img at bounding box center [578, 144] width 160 height 53
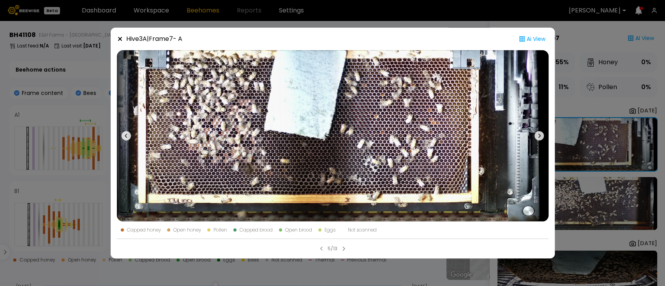
click at [583, 117] on div "Hive 3 A | Frame 7 - A Ai View Capped honey Open honey Pollen Capped brood Open…" at bounding box center [332, 143] width 665 height 286
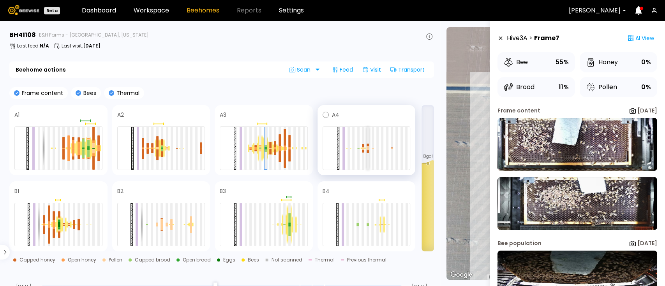
click at [367, 149] on div at bounding box center [368, 150] width 2 height 2
click at [377, 149] on div at bounding box center [378, 149] width 2 height 0
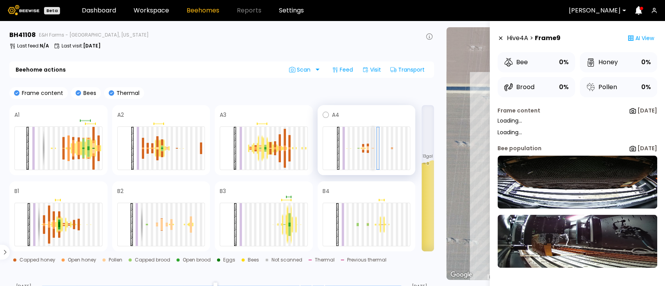
click at [373, 153] on div at bounding box center [373, 148] width 2 height 43
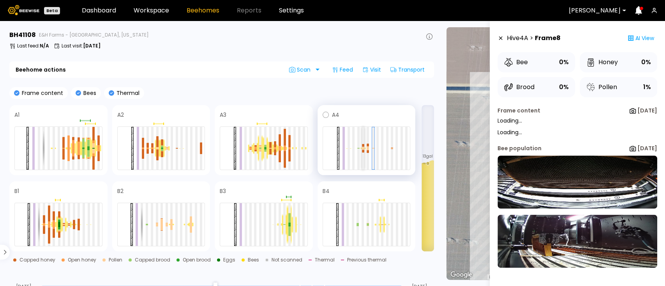
click at [364, 149] on div at bounding box center [363, 150] width 2 height 2
click at [358, 150] on div at bounding box center [358, 148] width 2 height 43
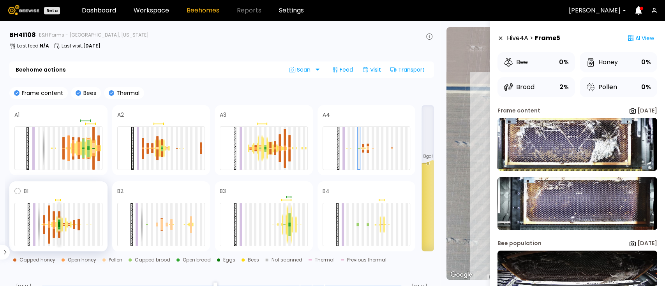
click at [58, 231] on div at bounding box center [59, 231] width 2 height 1
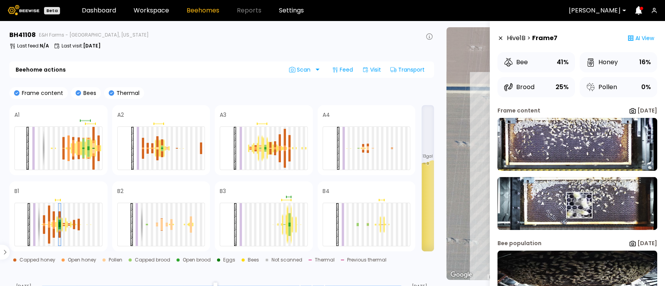
click at [579, 205] on img at bounding box center [578, 203] width 160 height 53
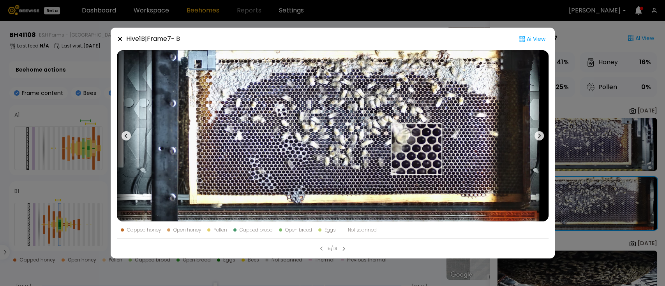
click at [417, 149] on img at bounding box center [333, 136] width 432 height 172
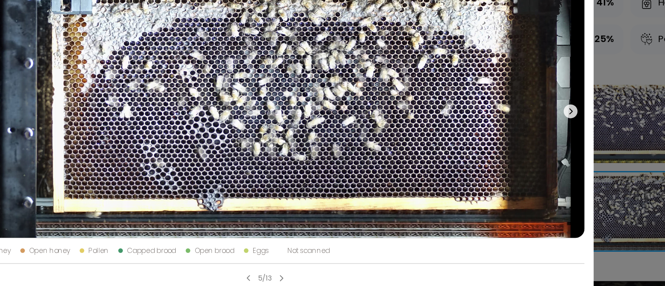
click at [567, 98] on div "Hive 1 B | Frame 7 - B Ai View Capped honey Open honey Pollen Capped brood Open…" at bounding box center [332, 143] width 665 height 286
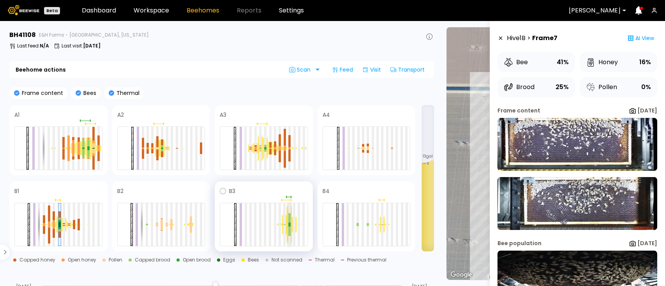
click at [290, 227] on div at bounding box center [289, 232] width 2 height 10
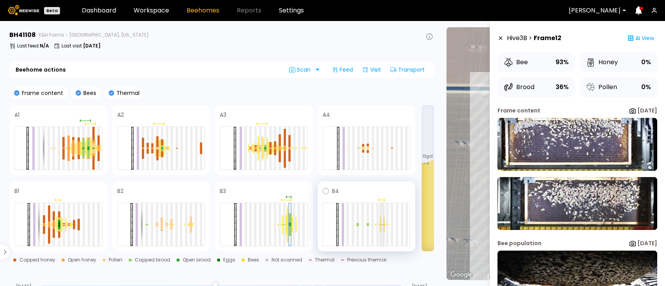
click at [383, 225] on div at bounding box center [382, 224] width 2 height 43
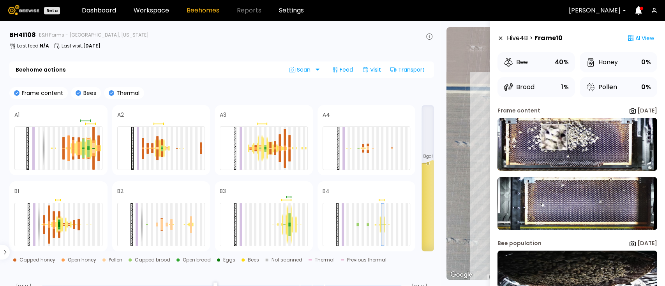
click at [553, 137] on img at bounding box center [578, 144] width 160 height 53
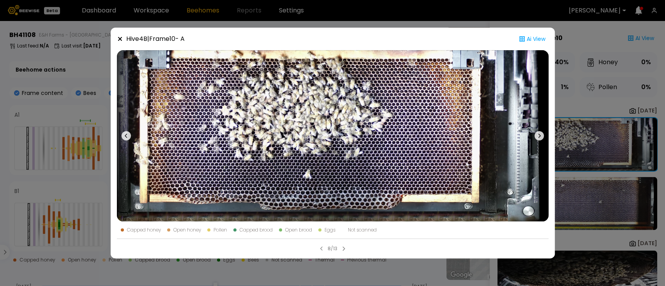
click at [636, 87] on div "Hive 4 B | Frame 10 - A Ai View Capped honey Open honey Pollen Capped brood Ope…" at bounding box center [332, 143] width 665 height 286
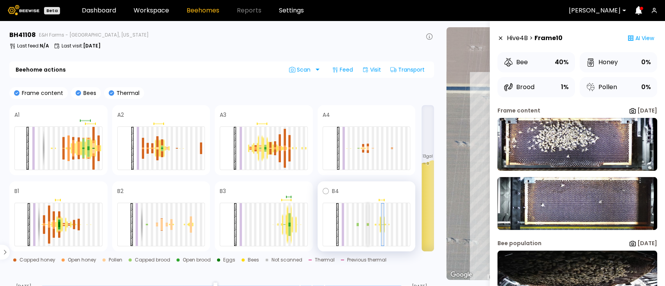
click at [367, 228] on div at bounding box center [368, 224] width 2 height 43
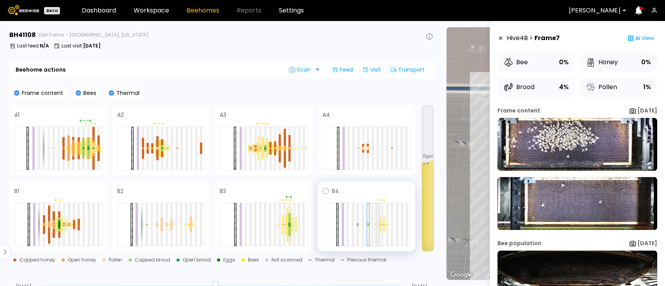
click at [377, 223] on div at bounding box center [378, 224] width 2 height 43
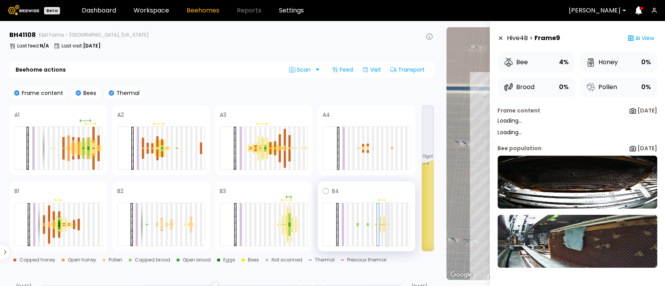
click at [387, 220] on div at bounding box center [387, 224] width 2 height 43
